Goal: Transaction & Acquisition: Purchase product/service

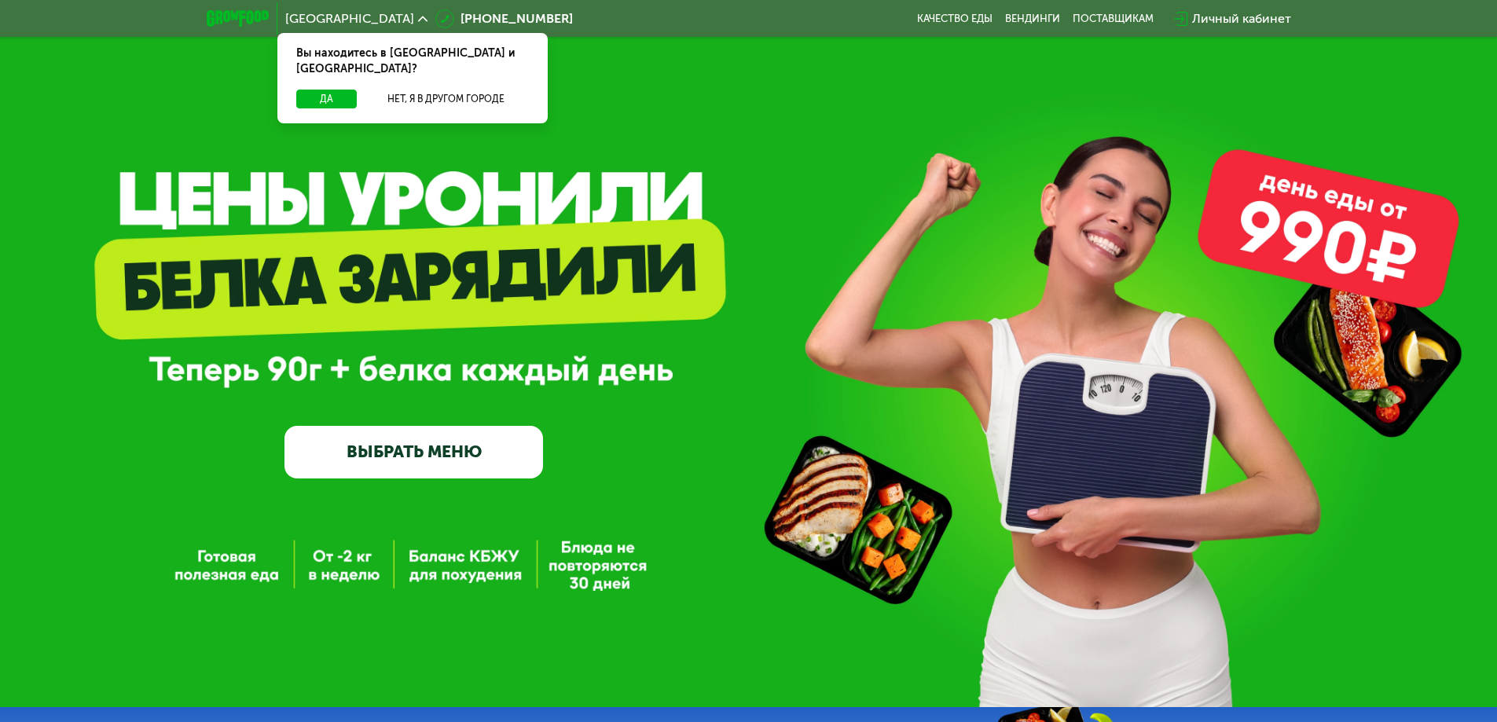
click at [418, 20] on icon at bounding box center [422, 18] width 9 height 9
click at [418, 19] on icon at bounding box center [422, 18] width 9 height 9
click at [461, 90] on button "Нет, я в другом городе" at bounding box center [446, 99] width 166 height 19
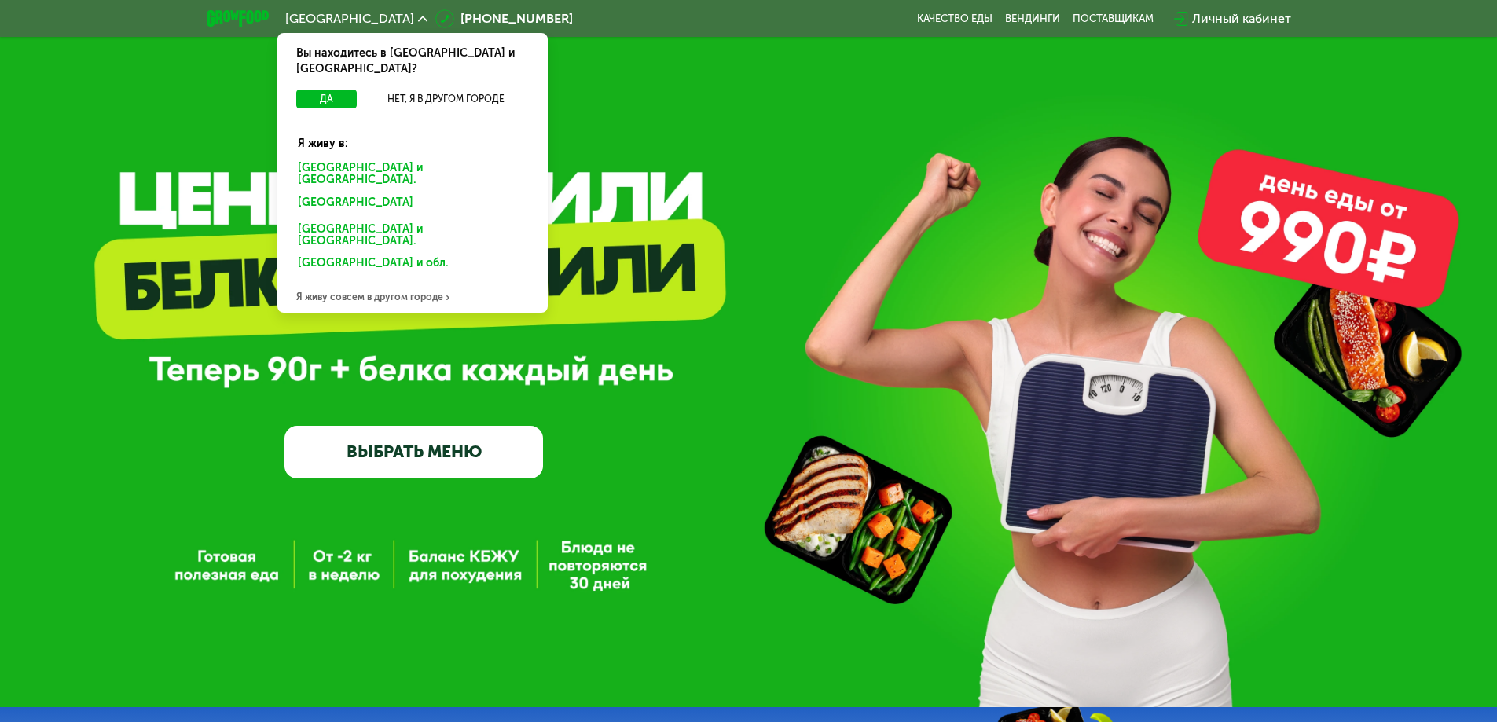
click at [366, 193] on div "[GEOGRAPHIC_DATA] и [GEOGRAPHIC_DATA]." at bounding box center [409, 205] width 245 height 25
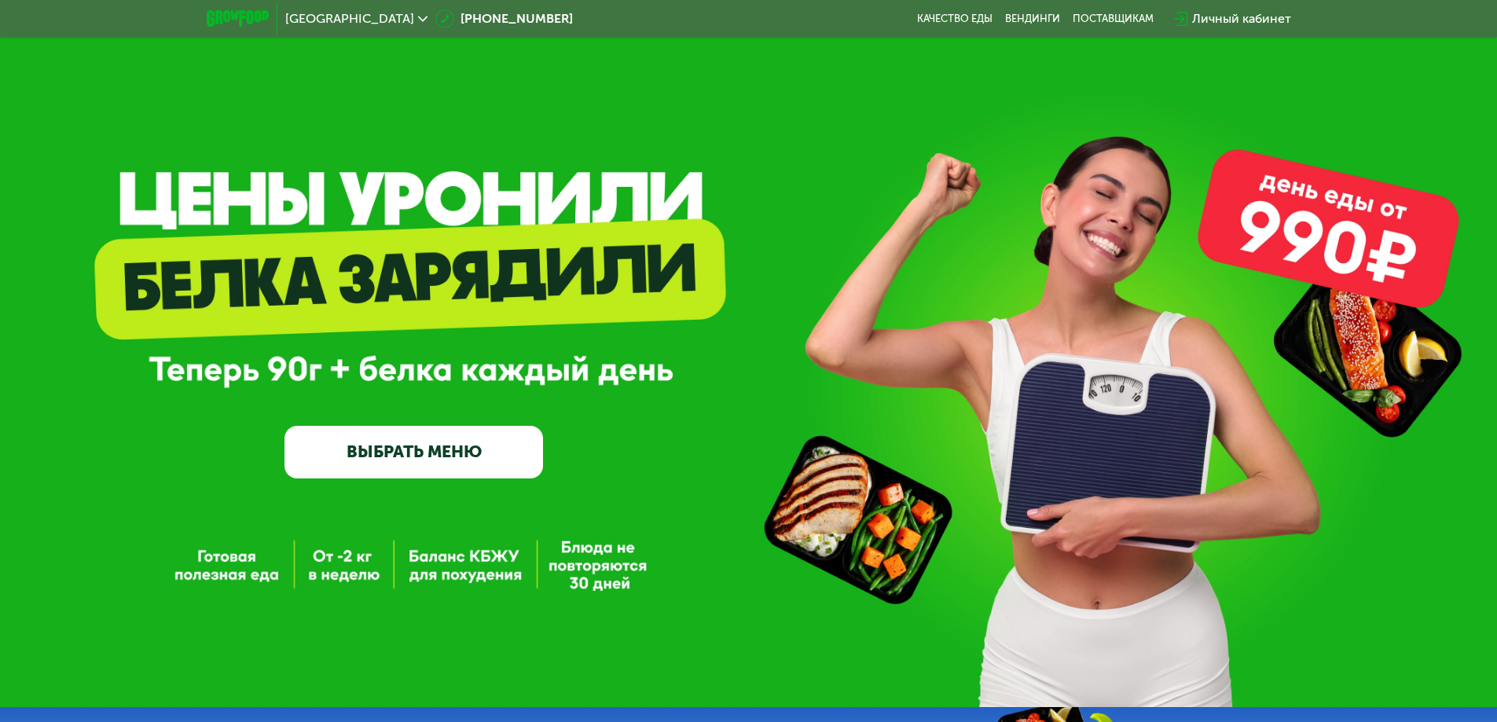
scroll to position [79, 0]
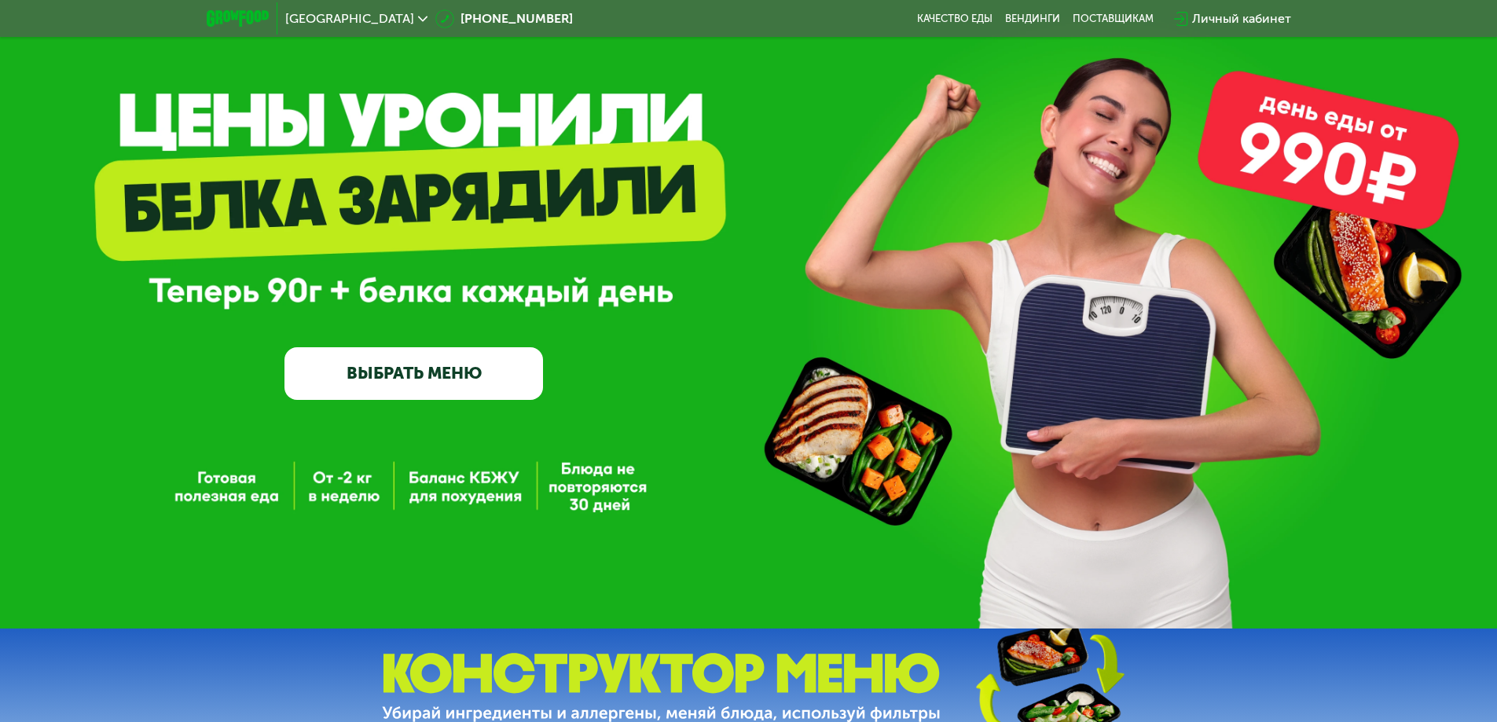
click at [402, 381] on link "ВЫБРАТЬ МЕНЮ" at bounding box center [414, 373] width 259 height 52
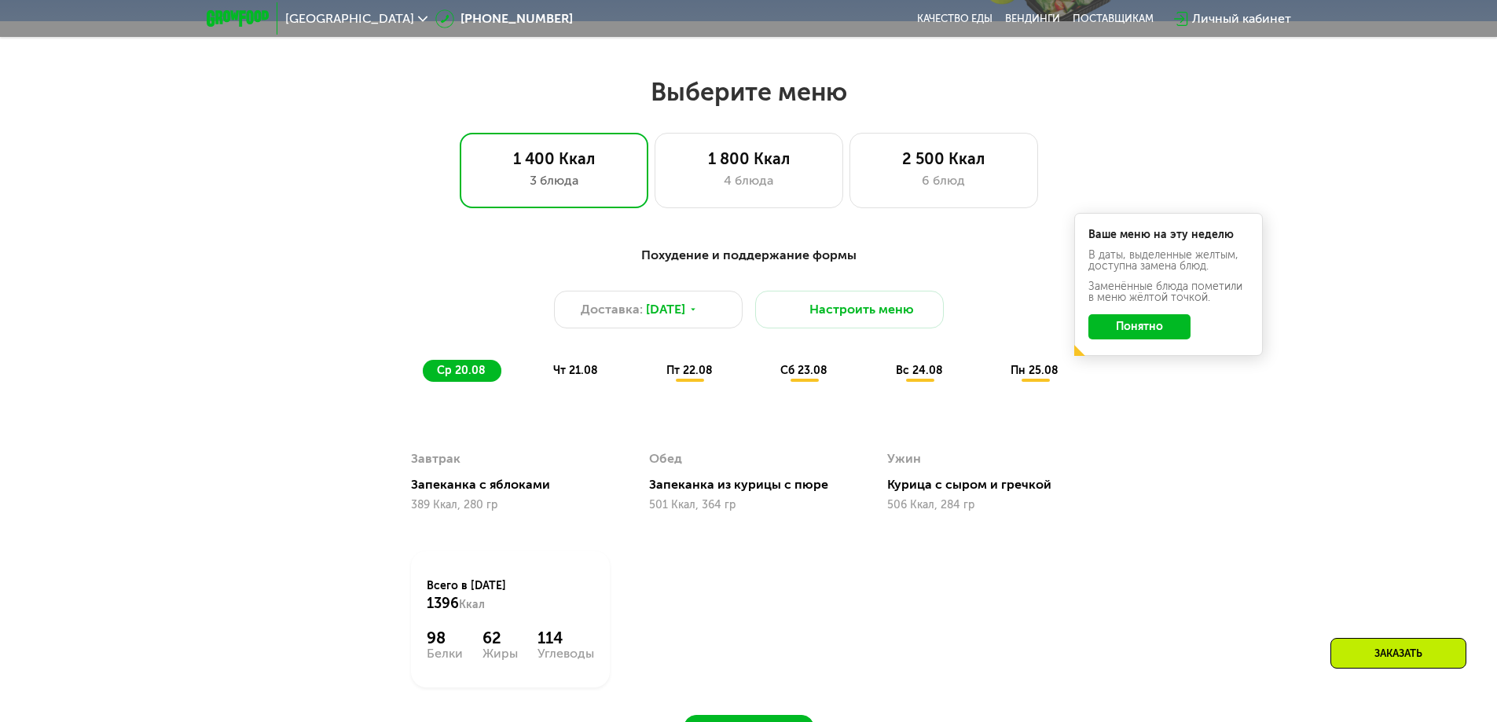
scroll to position [849, 0]
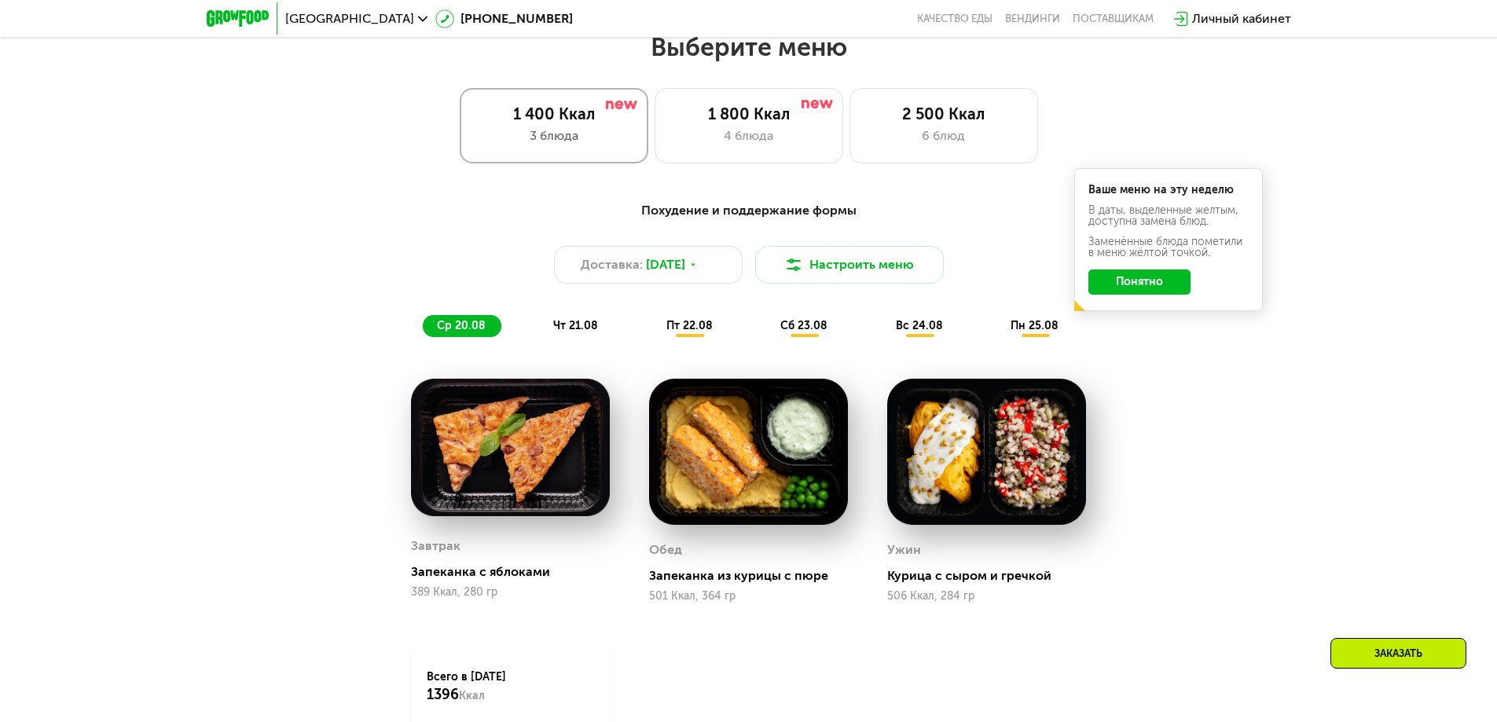
click at [583, 161] on div "1 400 Ккал 3 блюда" at bounding box center [554, 125] width 189 height 75
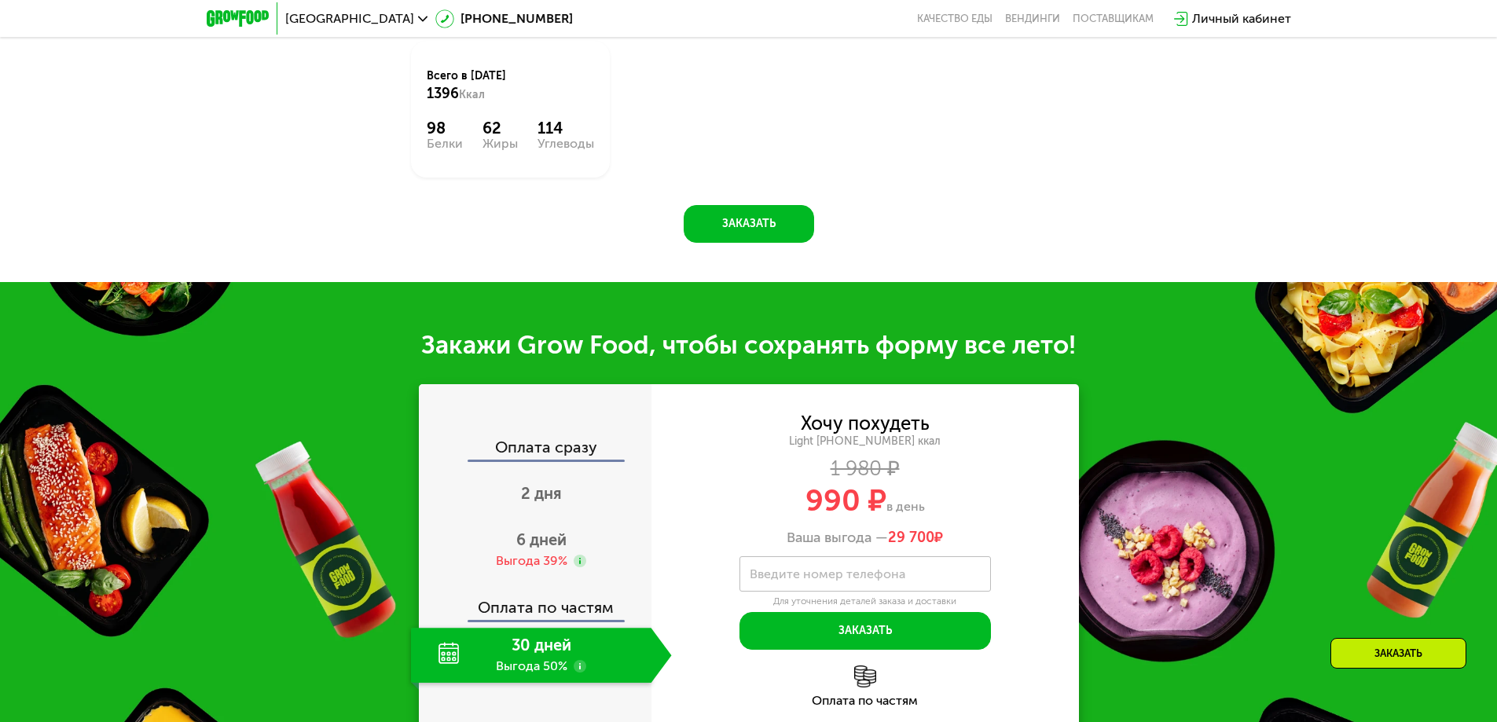
scroll to position [1478, 0]
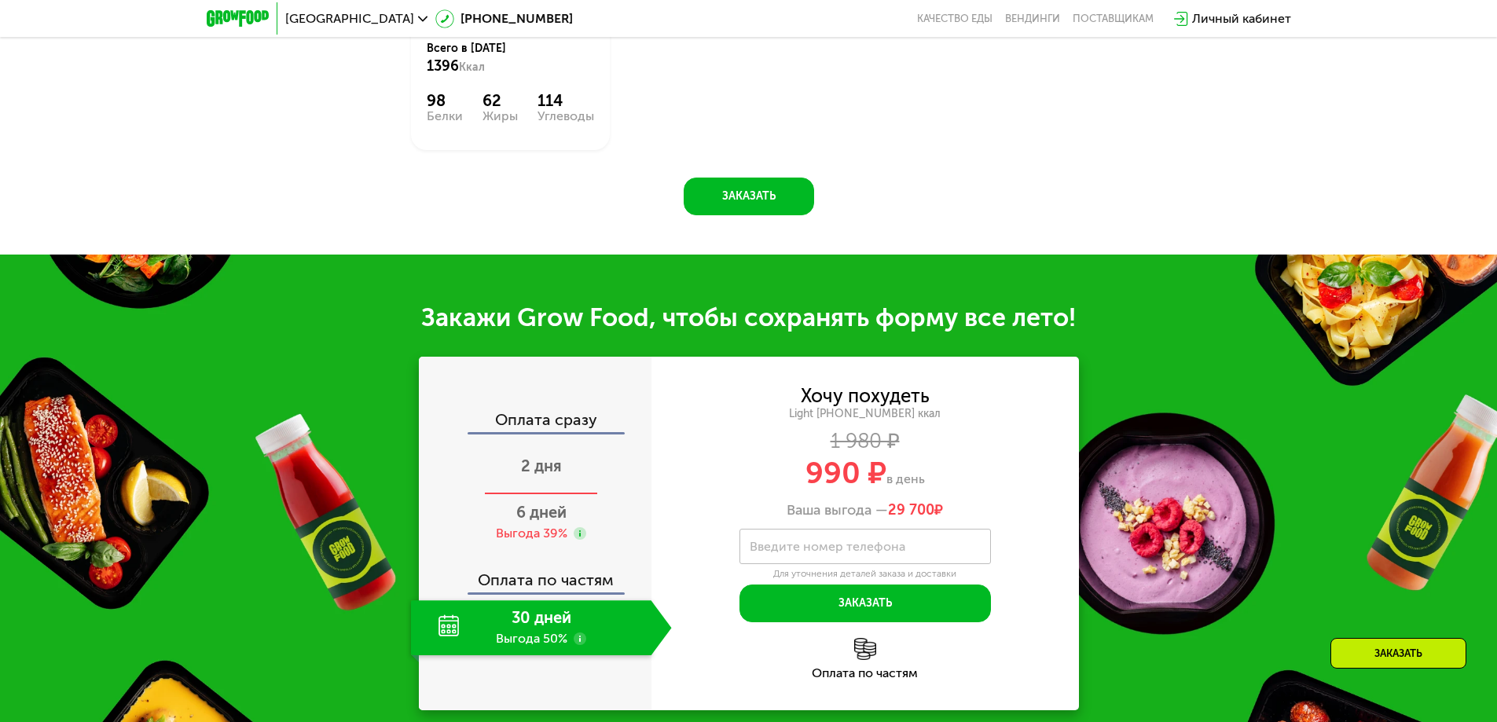
click at [527, 476] on span "2 дня" at bounding box center [541, 466] width 41 height 19
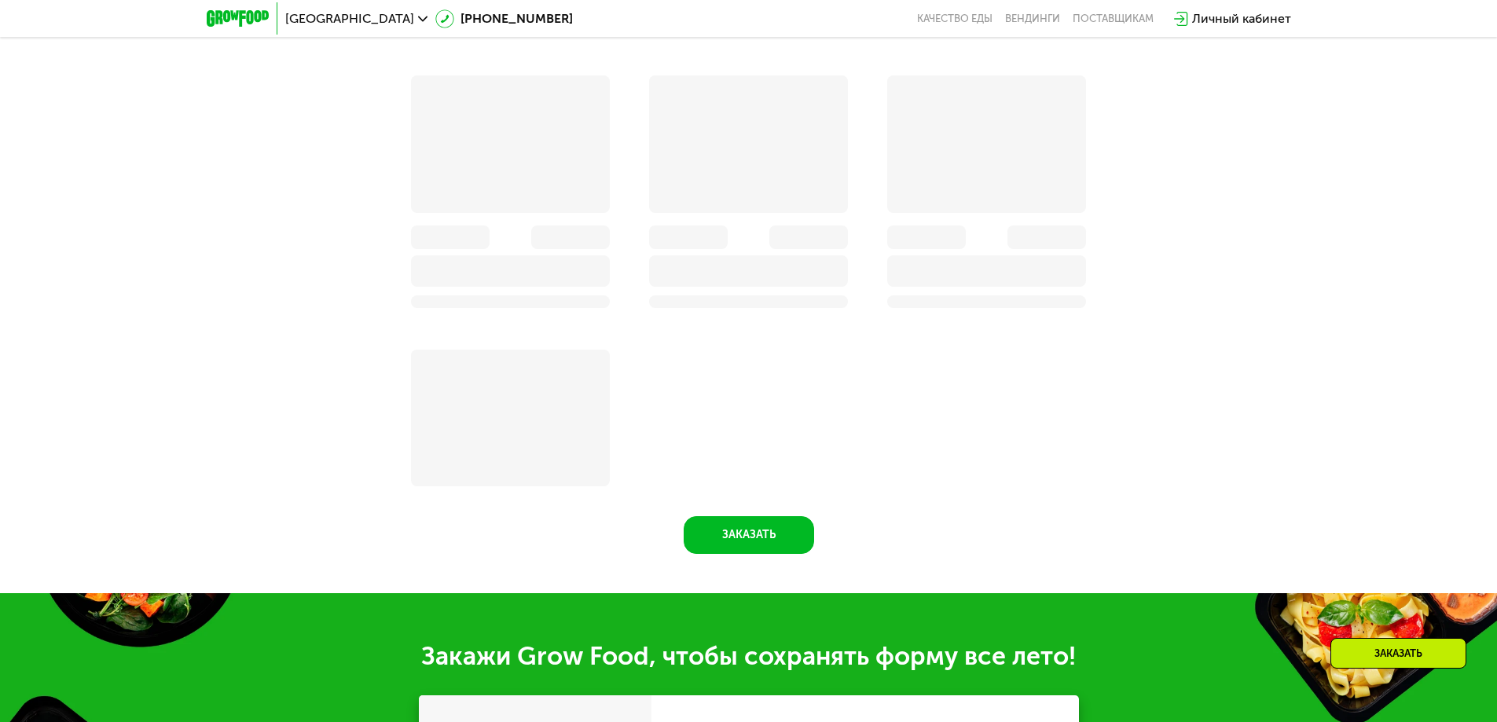
scroll to position [1817, 0]
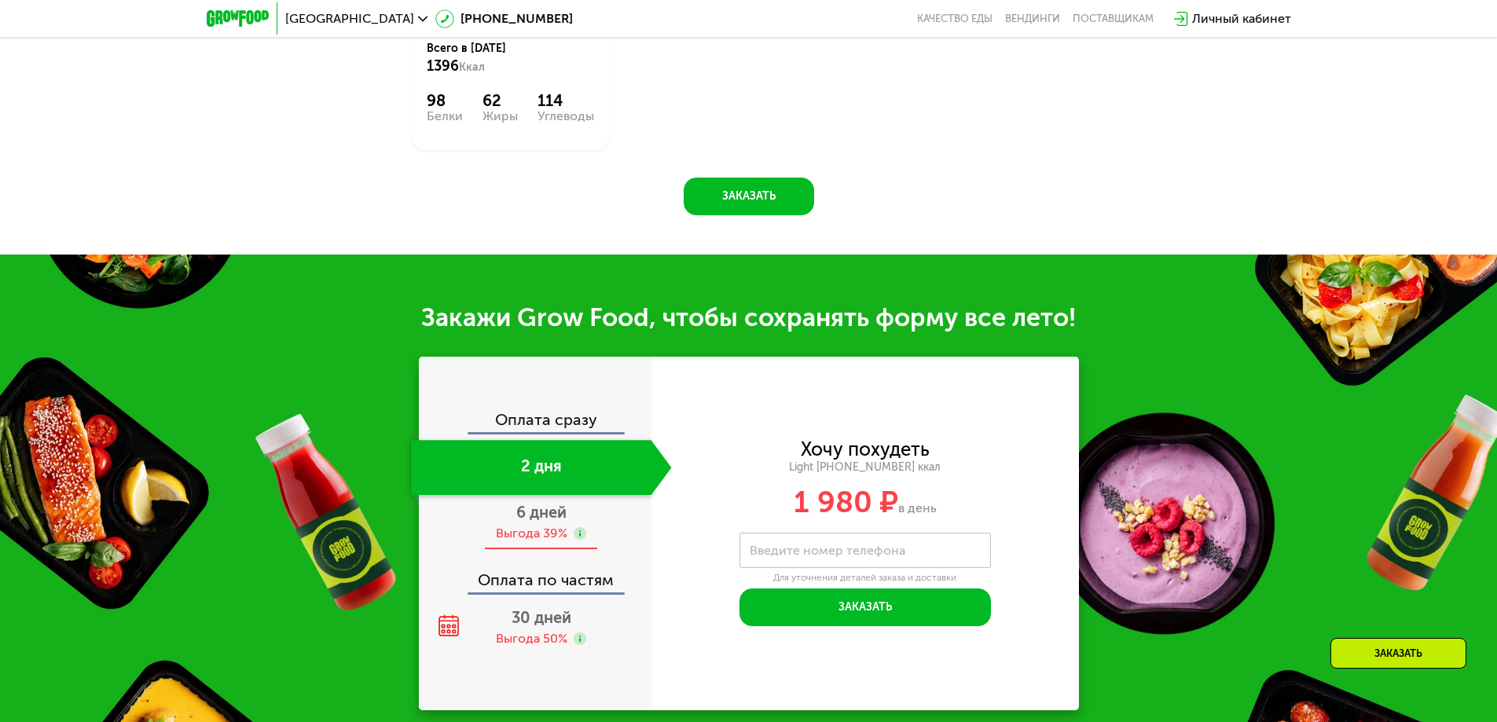
click at [548, 542] on div "Выгода 39%" at bounding box center [532, 533] width 72 height 17
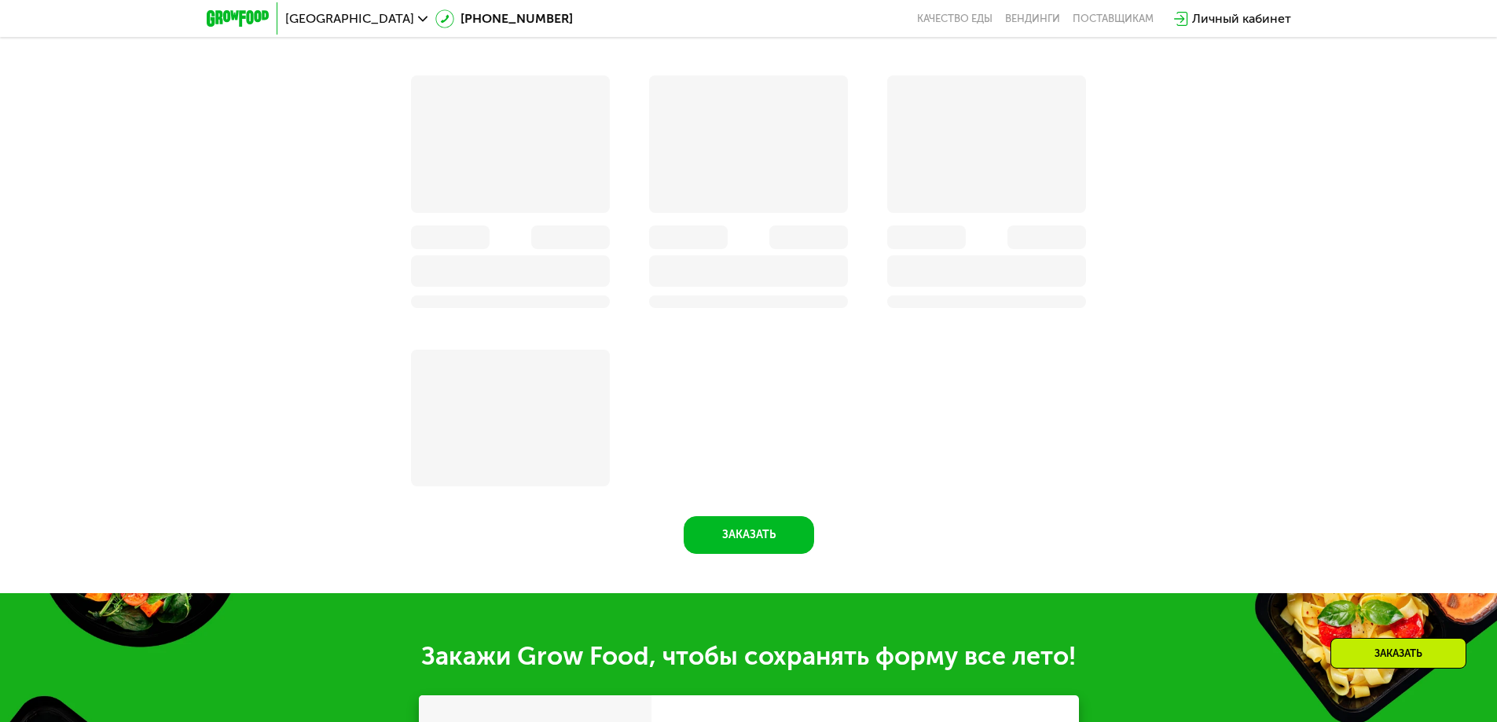
scroll to position [1478, 0]
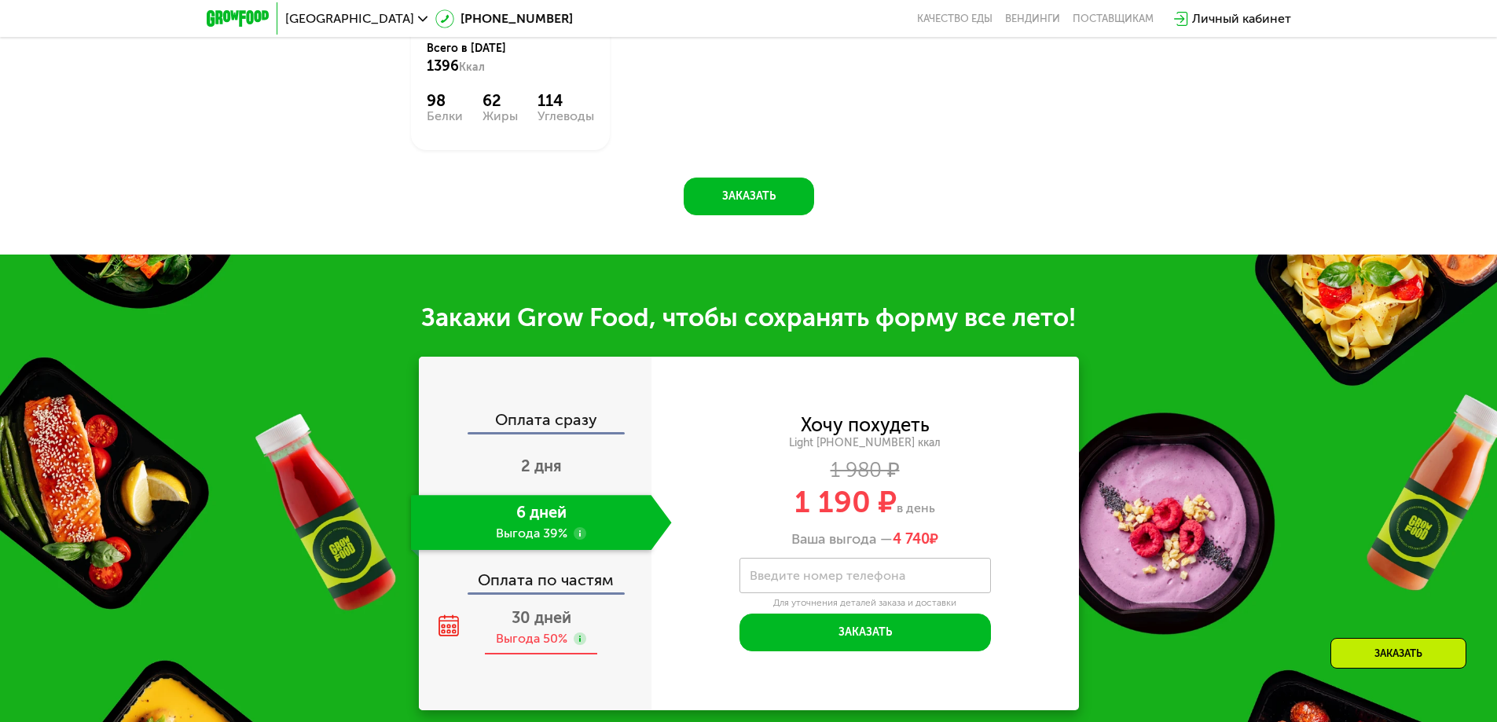
click at [547, 635] on div "30 дней Выгода 50%" at bounding box center [541, 628] width 261 height 55
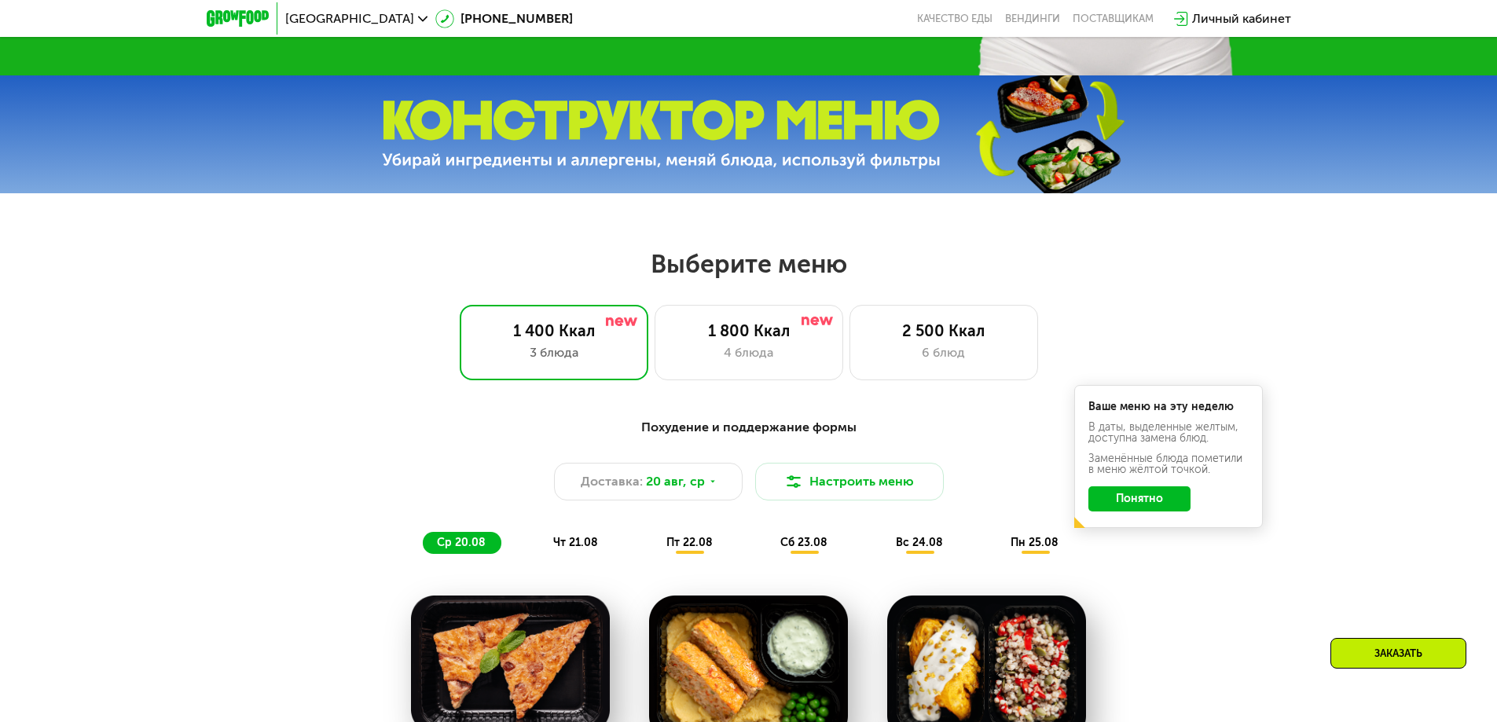
scroll to position [613, 0]
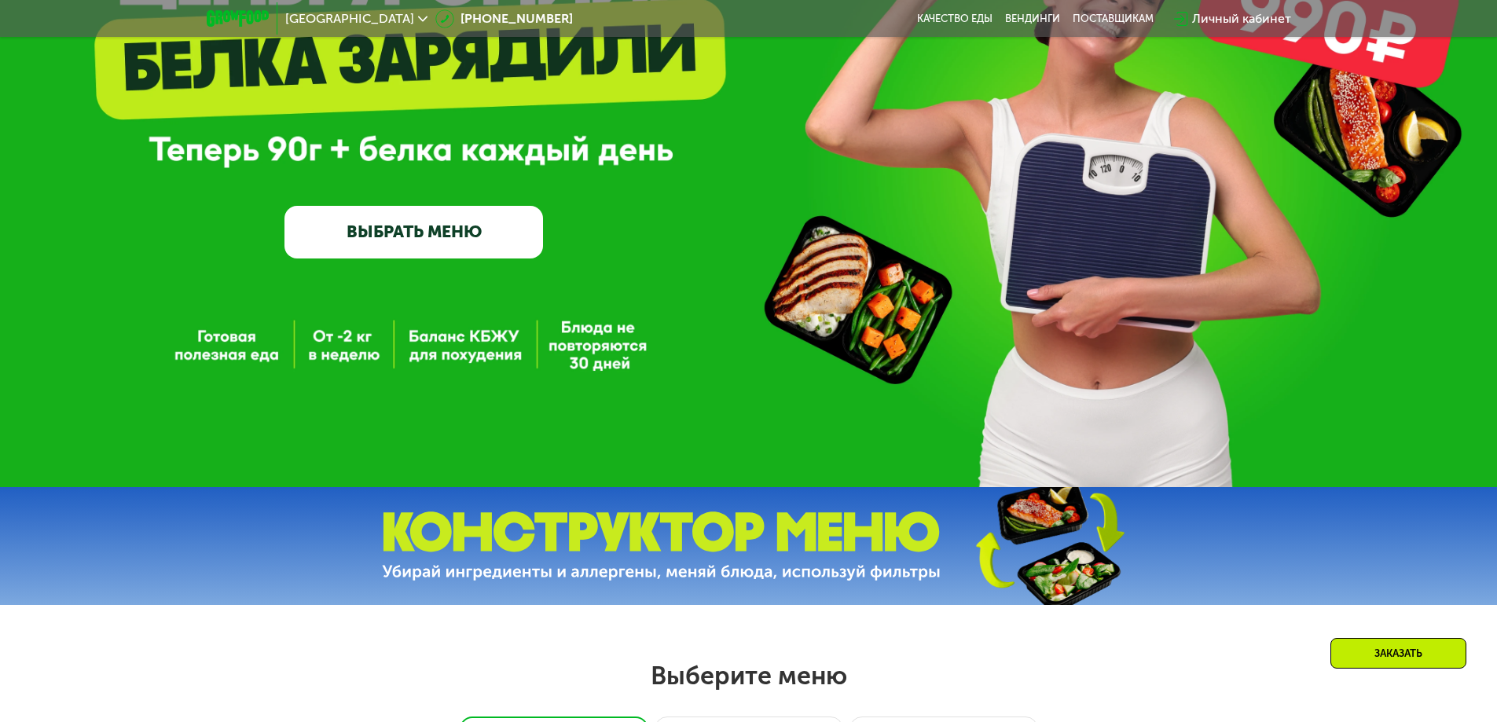
click at [724, 579] on img at bounding box center [661, 547] width 559 height 70
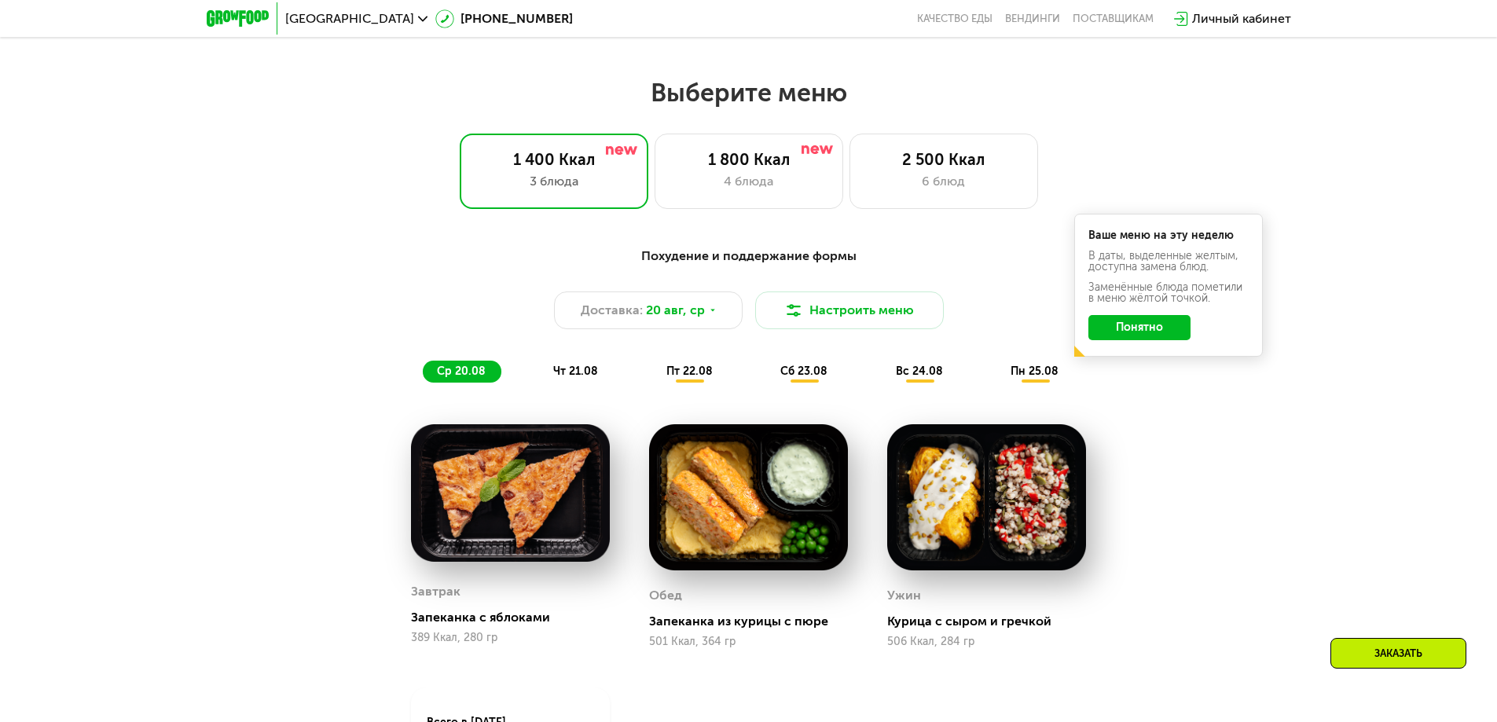
scroll to position [849, 0]
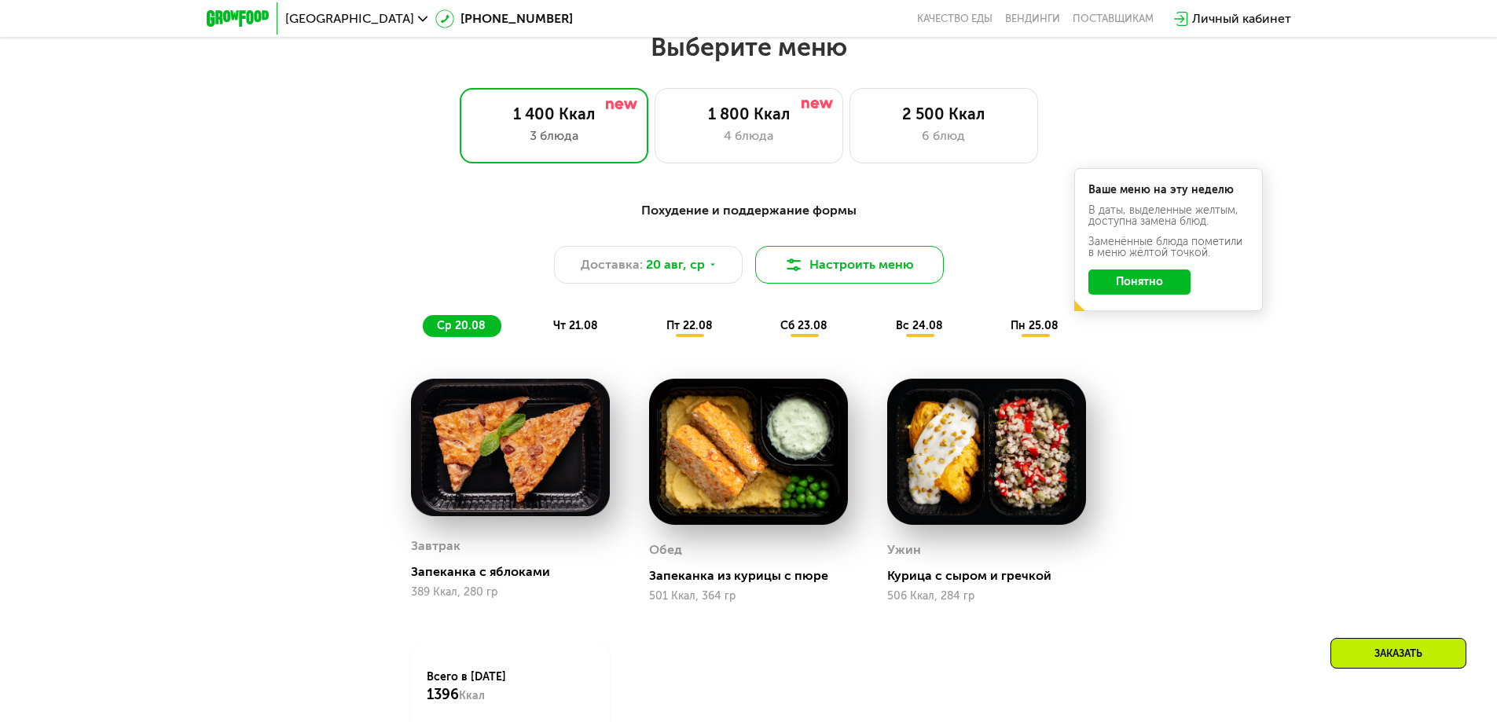
click at [831, 277] on button "Настроить меню" at bounding box center [849, 265] width 189 height 38
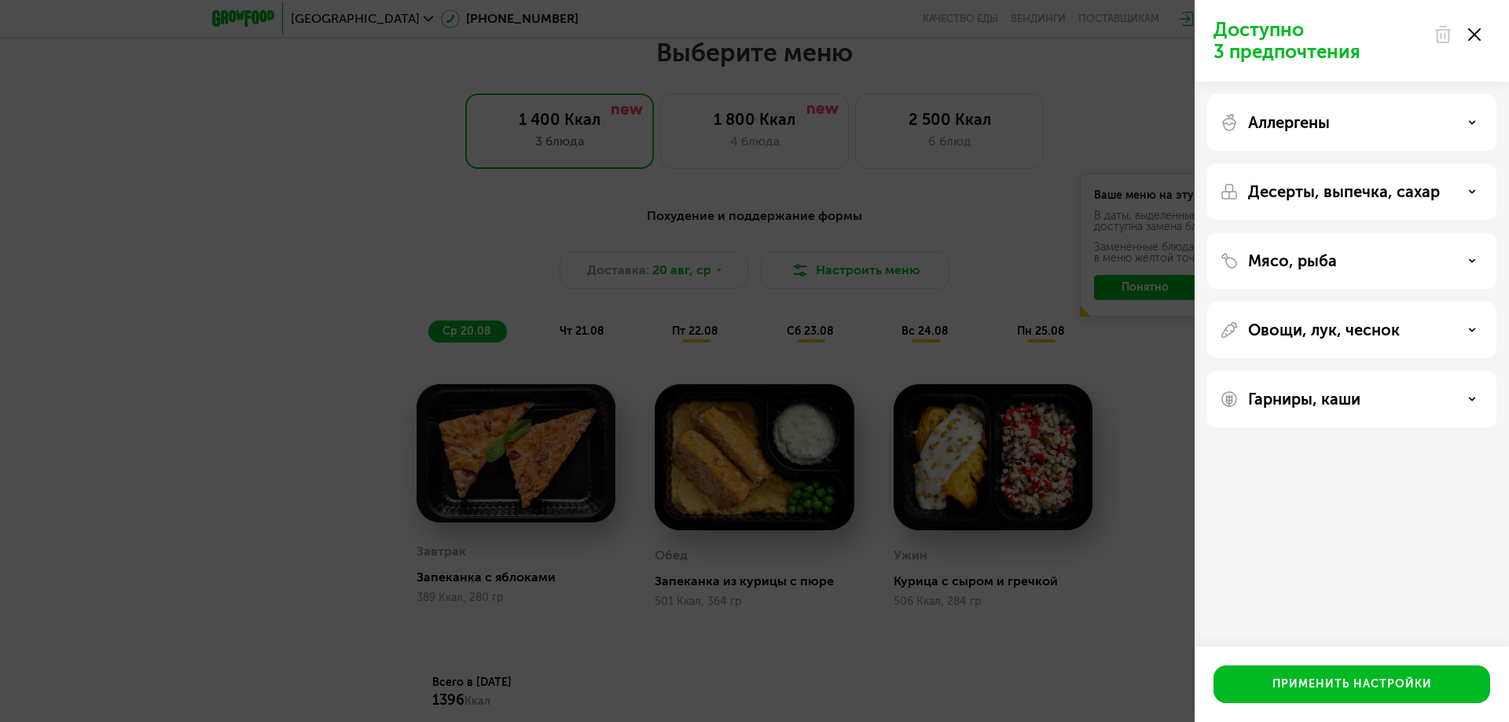
click at [1480, 35] on icon at bounding box center [1474, 34] width 13 height 13
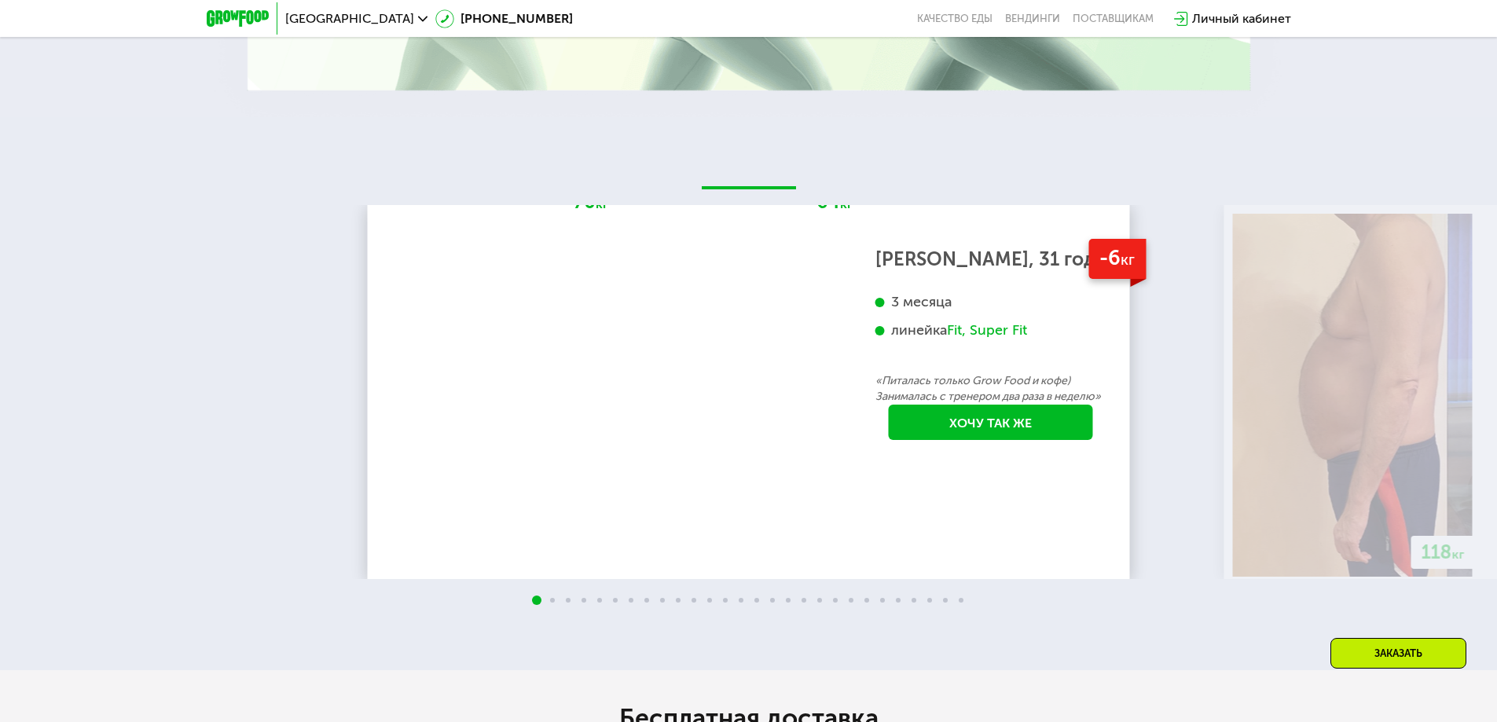
scroll to position [2893, 0]
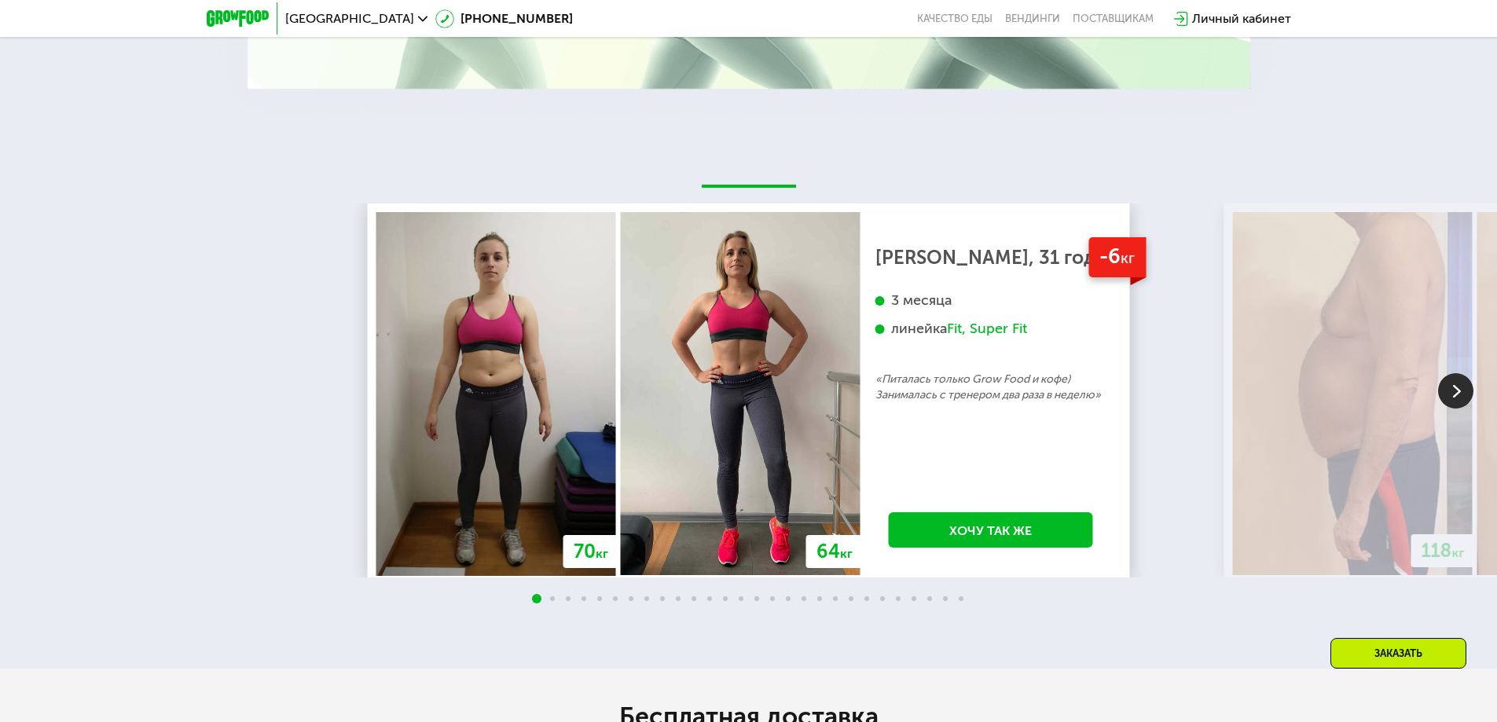
click at [1453, 409] on img at bounding box center [1456, 390] width 35 height 35
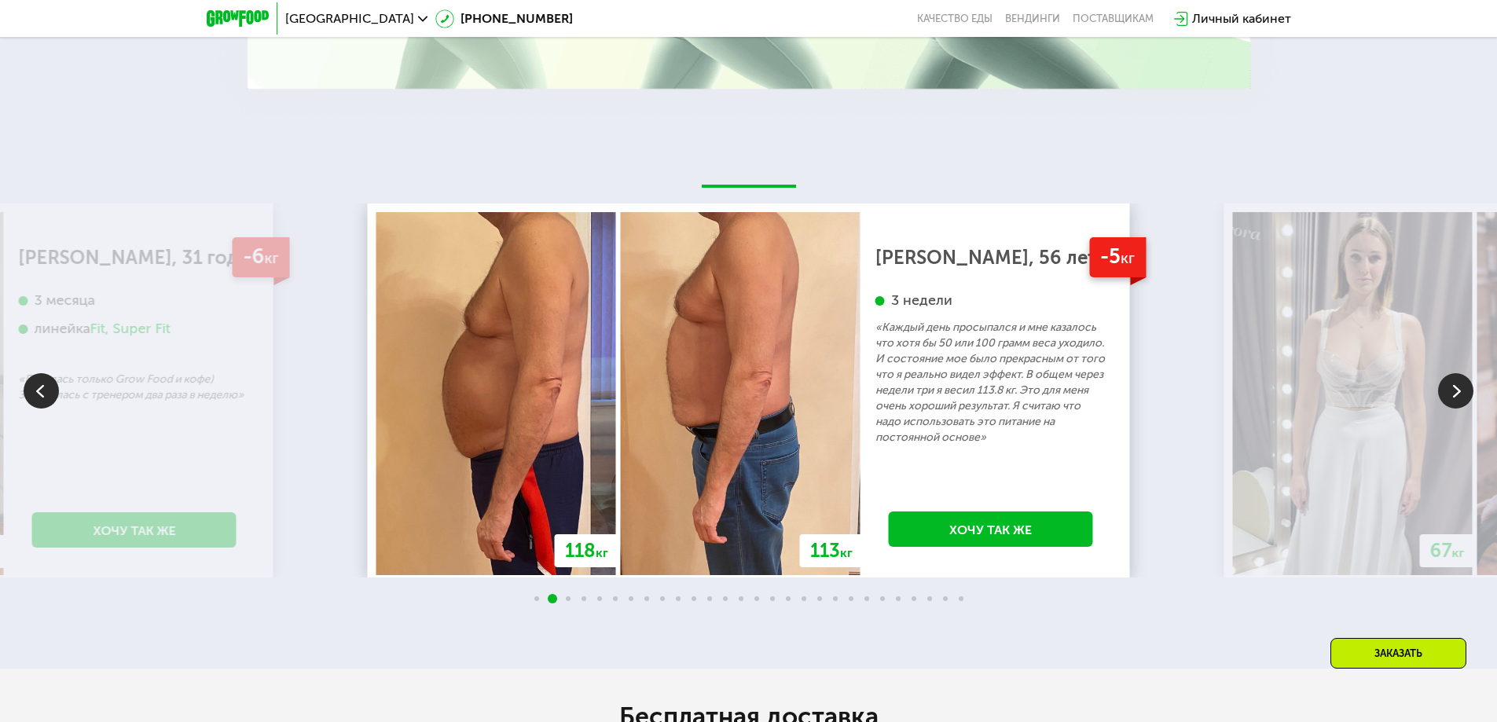
click at [1453, 409] on img at bounding box center [1456, 390] width 35 height 35
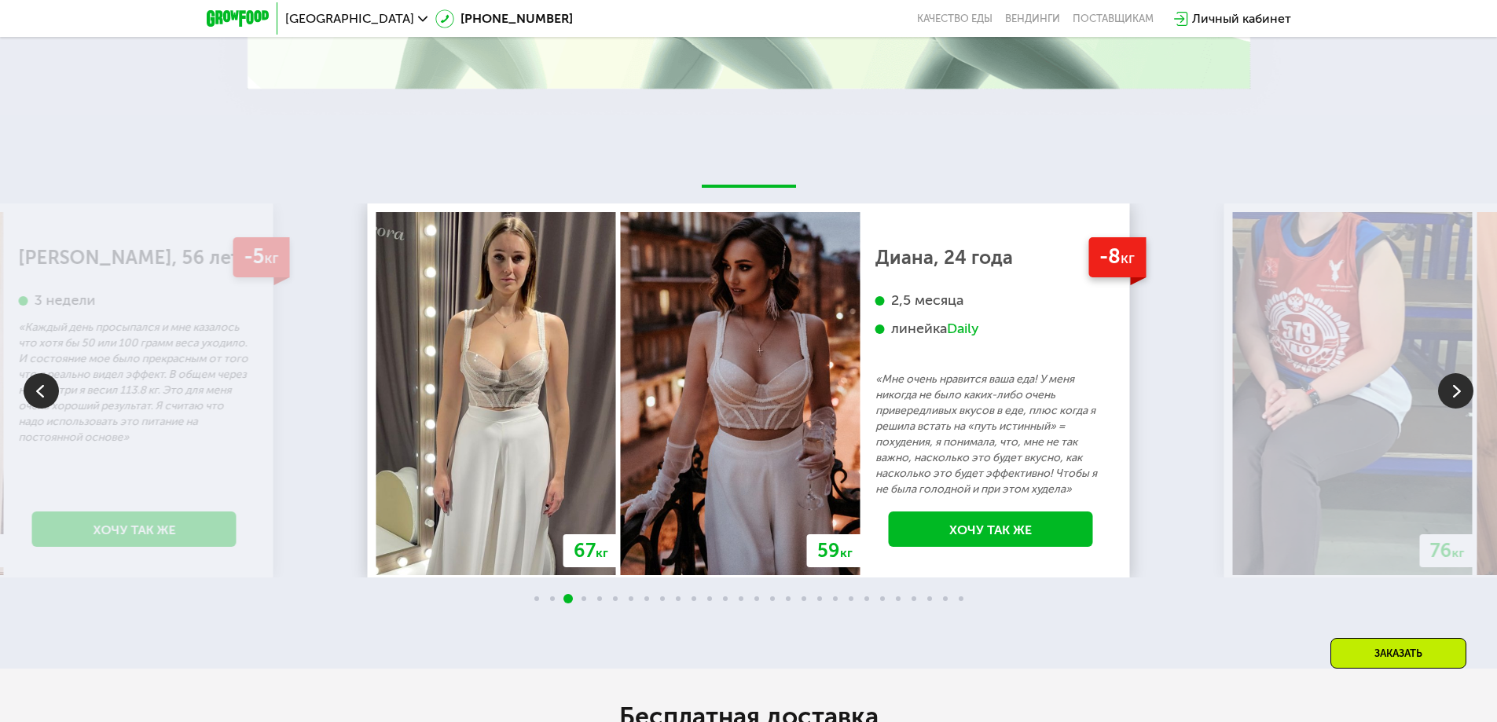
click at [1453, 409] on img at bounding box center [1456, 390] width 35 height 35
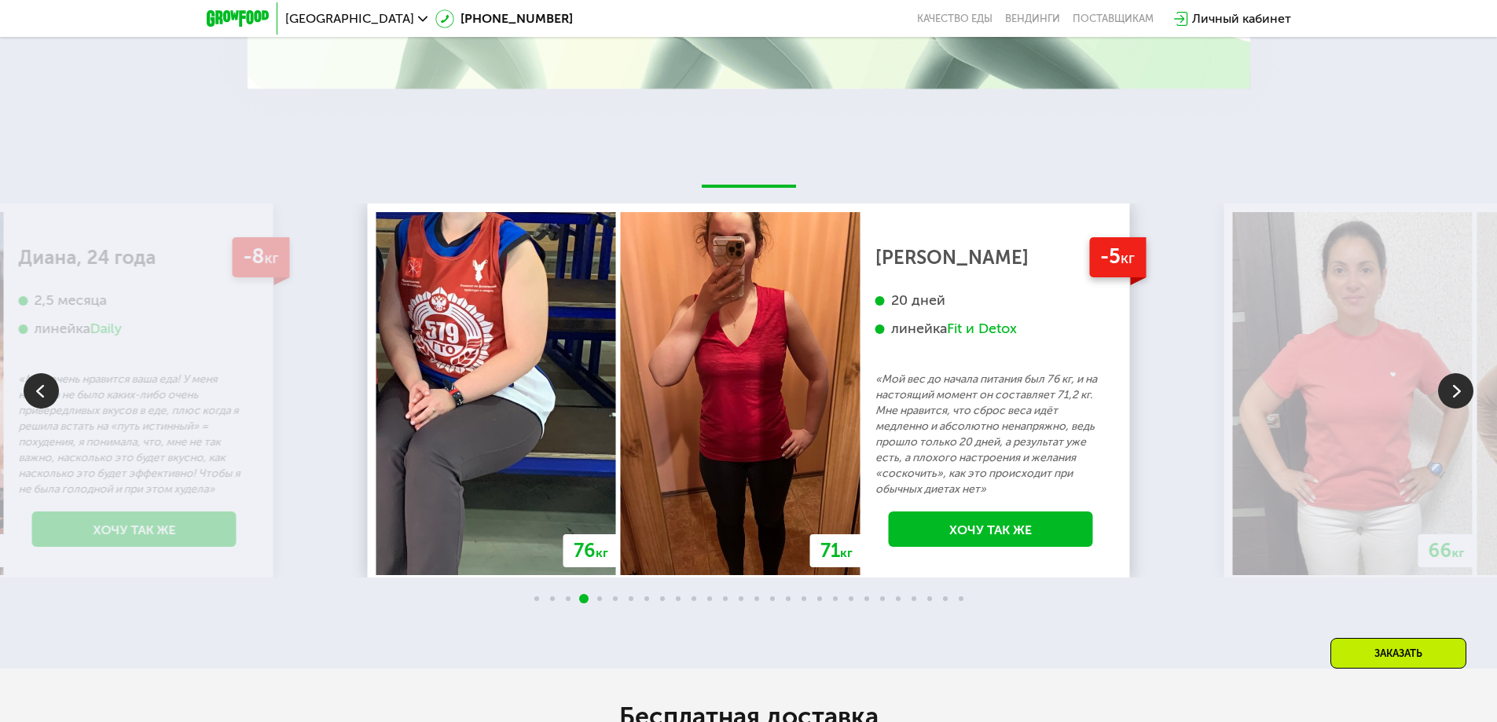
click at [1453, 409] on img at bounding box center [1456, 390] width 35 height 35
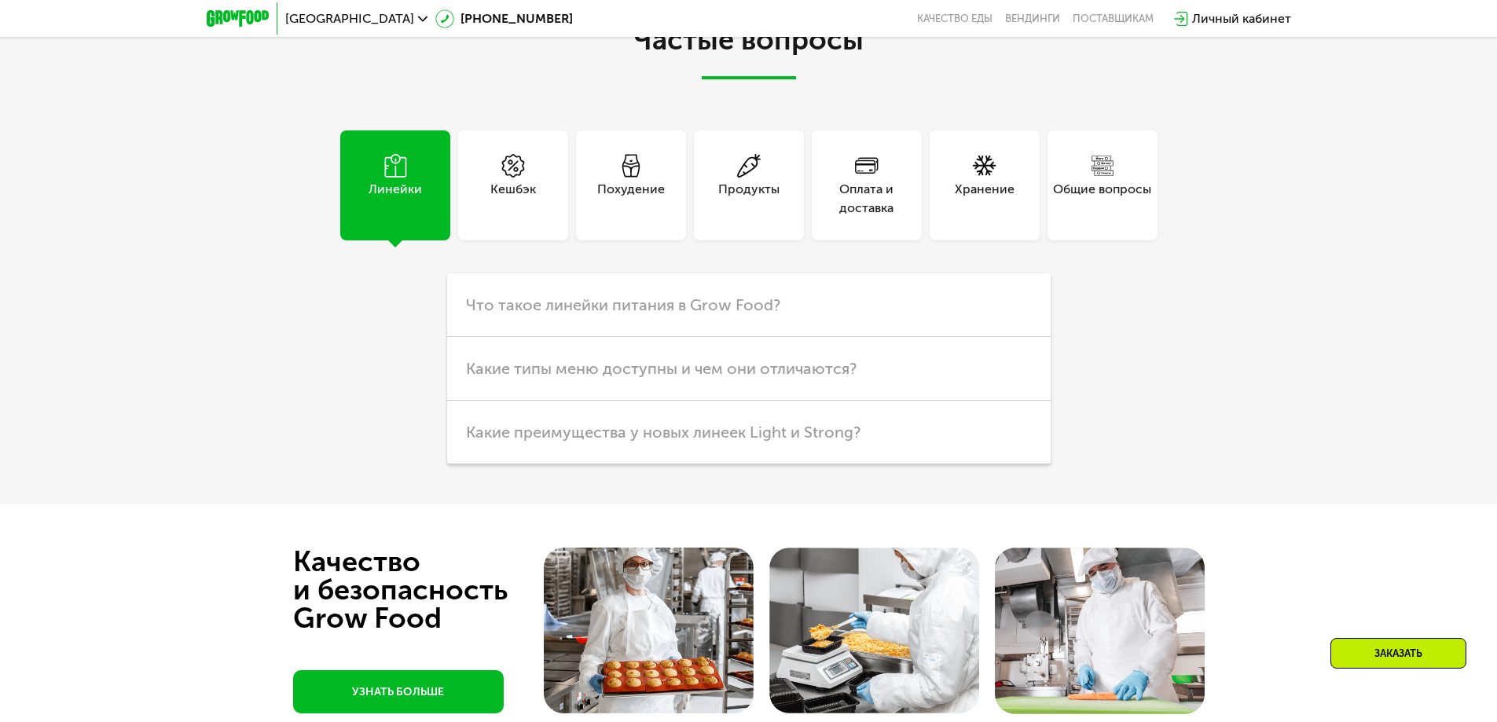
scroll to position [4151, 0]
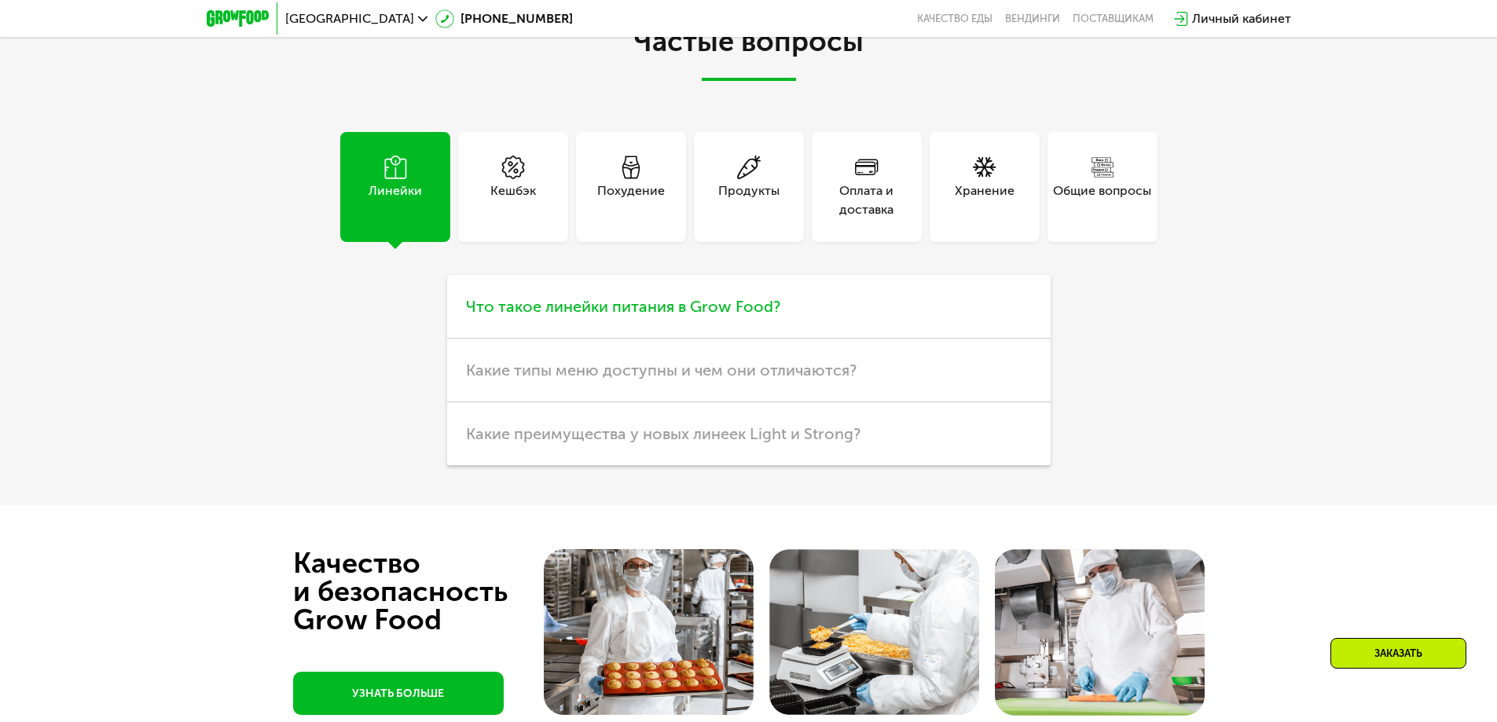
click at [671, 303] on span "Что такое линейки питания в Grow Food?" at bounding box center [623, 306] width 314 height 19
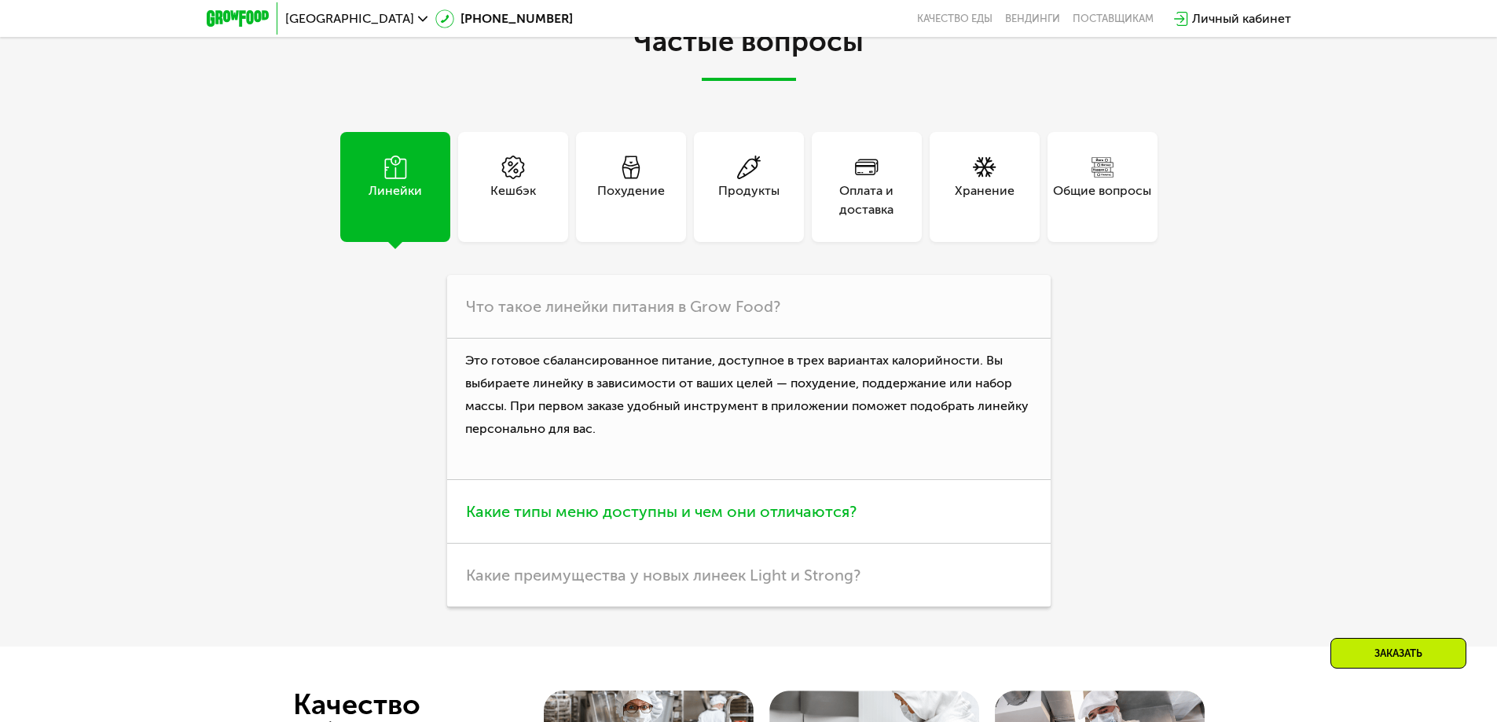
click at [797, 520] on span "Какие типы меню доступны и чем они отличаются?" at bounding box center [661, 511] width 391 height 19
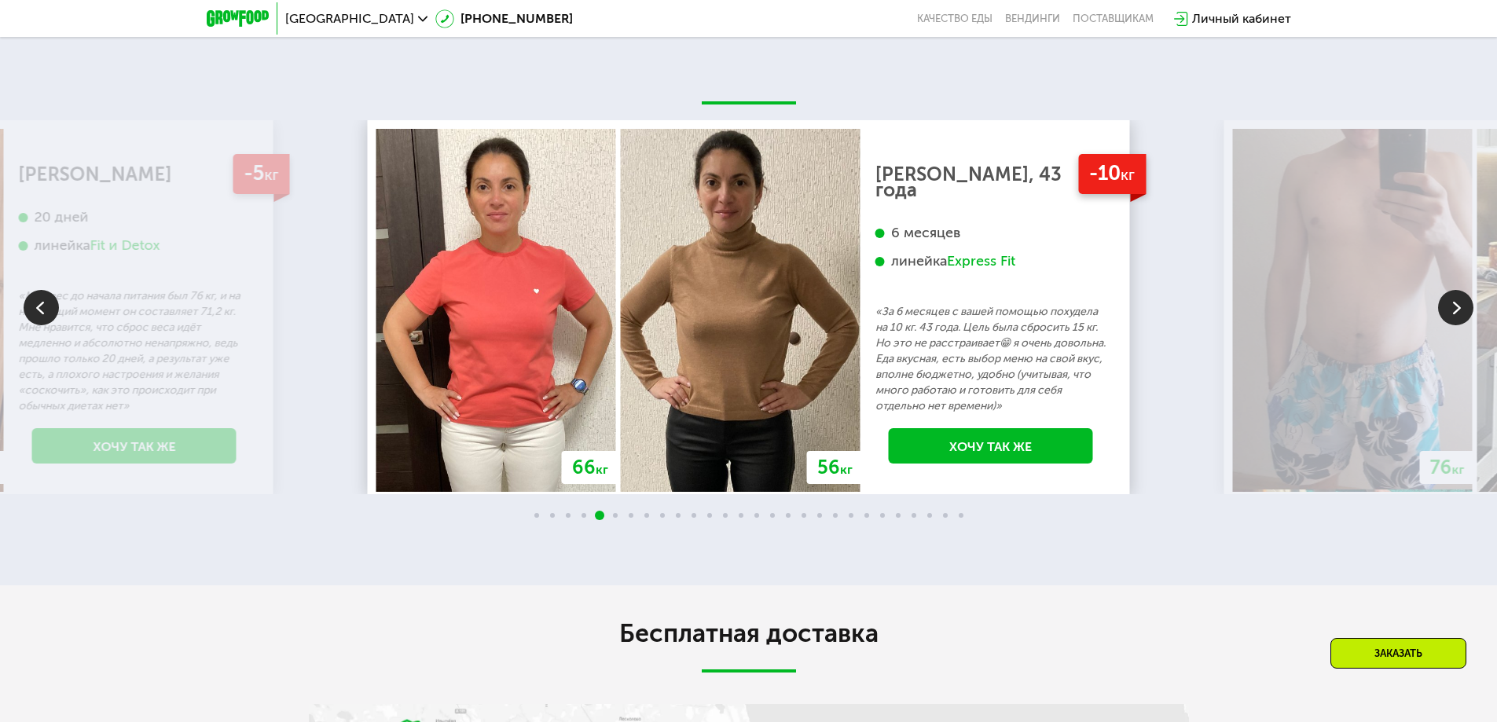
scroll to position [0, 0]
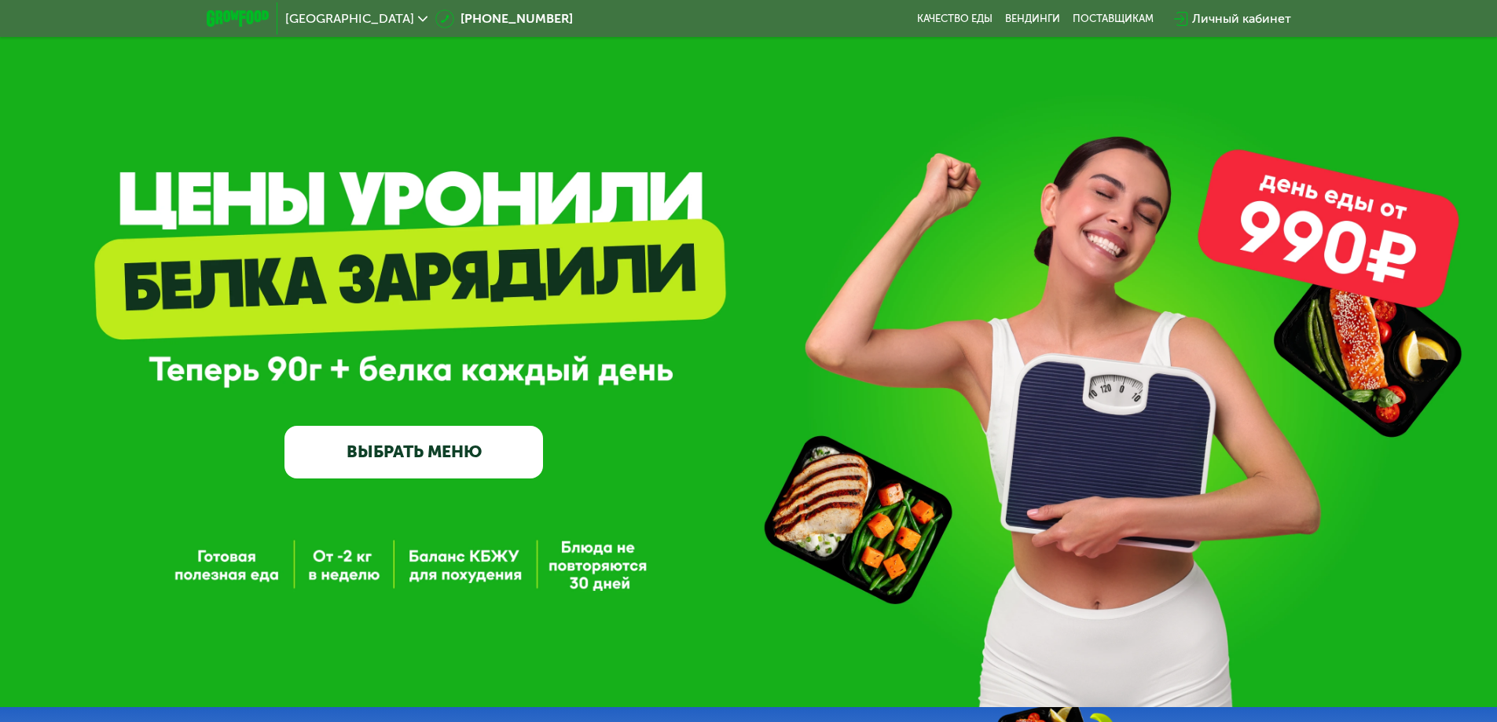
drag, startPoint x: 1192, startPoint y: 475, endPoint x: 1167, endPoint y: -14, distance: 489.6
